Goal: Task Accomplishment & Management: Manage account settings

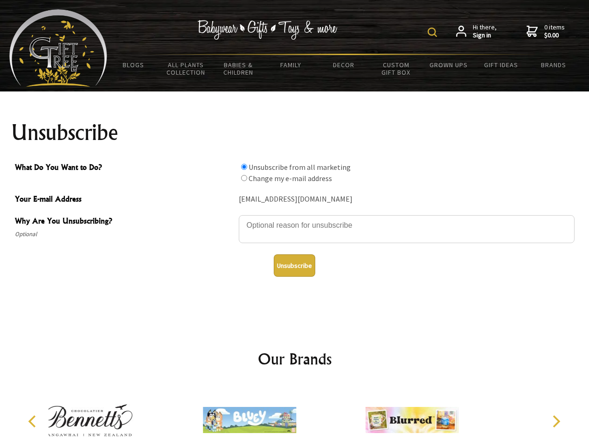
click at [434, 32] on img at bounding box center [432, 32] width 9 height 9
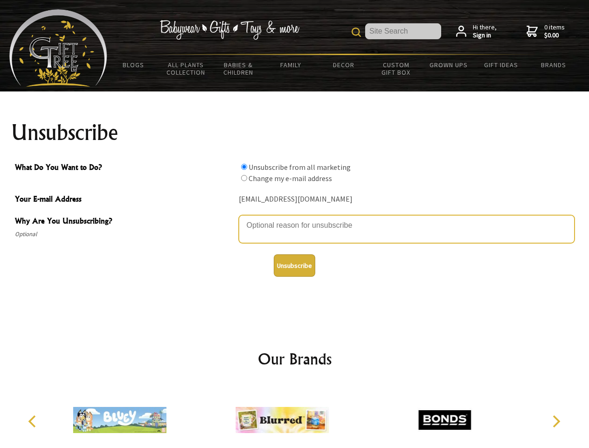
click at [295, 218] on textarea "Why Are You Unsubscribing?" at bounding box center [407, 229] width 336 height 28
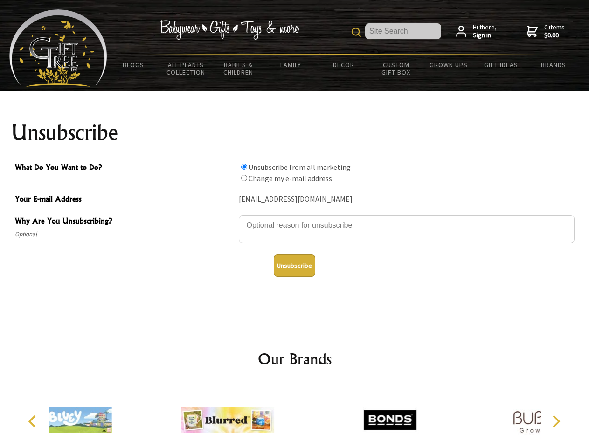
click at [244, 167] on input "What Do You Want to Do?" at bounding box center [244, 167] width 6 height 6
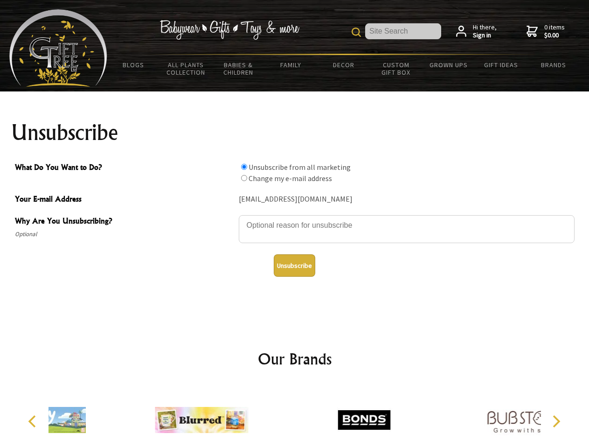
click at [244, 178] on input "What Do You Want to Do?" at bounding box center [244, 178] width 6 height 6
radio input "true"
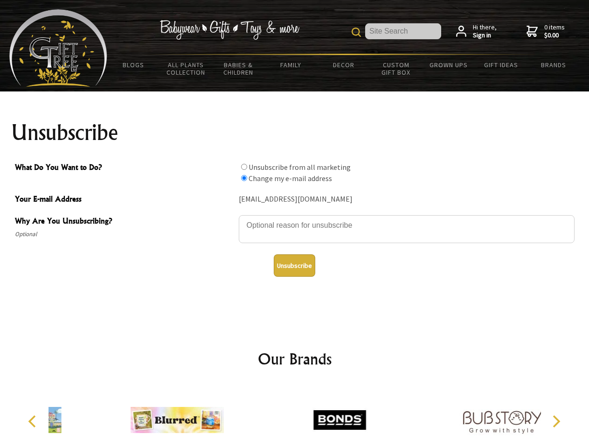
click at [294, 265] on button "Unsubscribe" at bounding box center [295, 265] width 42 height 22
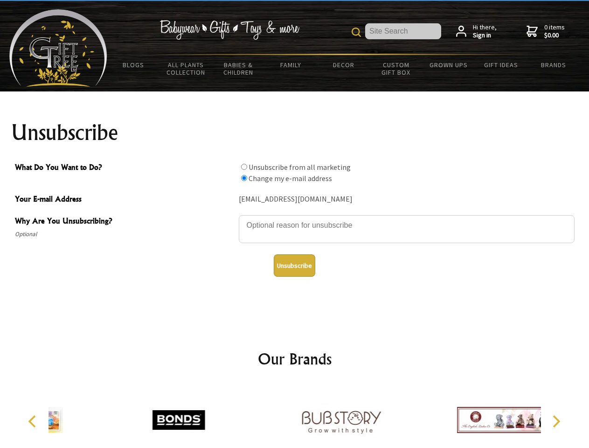
click at [295, 416] on img at bounding box center [340, 420] width 93 height 70
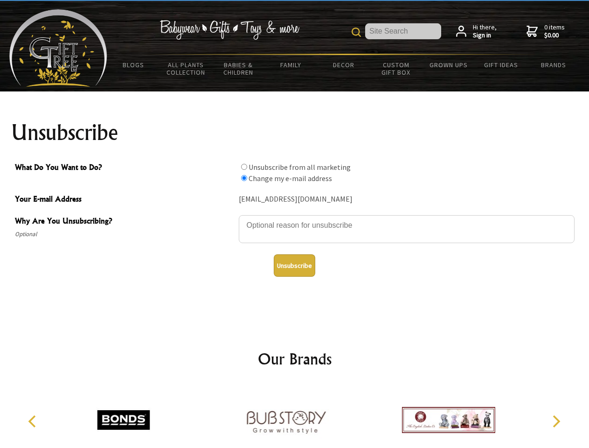
click at [34, 421] on icon "Previous" at bounding box center [33, 421] width 12 height 12
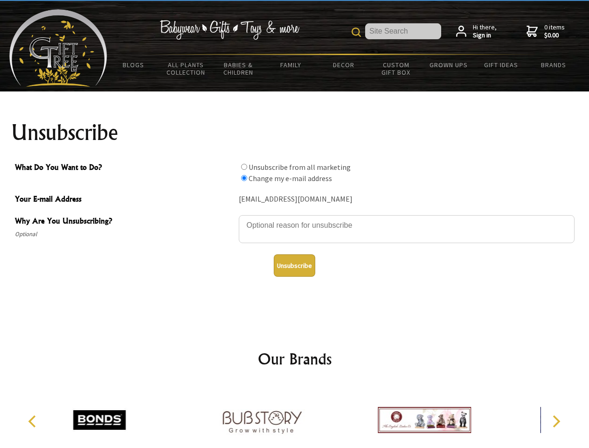
click at [556, 421] on icon "Next" at bounding box center [555, 421] width 12 height 12
